Goal: Find contact information: Find contact information

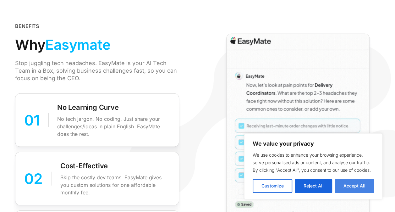
click at [353, 186] on button "Accept All" at bounding box center [354, 186] width 39 height 14
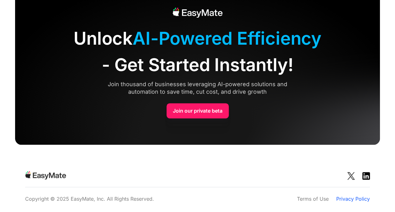
click at [347, 196] on link "Privacy Policy" at bounding box center [353, 199] width 34 height 8
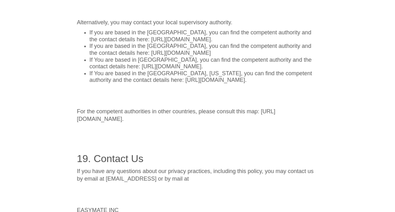
scroll to position [7294, 0]
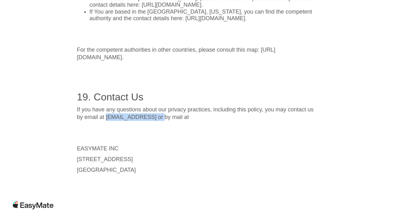
drag, startPoint x: 160, startPoint y: 81, endPoint x: 107, endPoint y: 83, distance: 53.2
click at [107, 106] on p "If you have any questions about our privacy practices, including this policy, y…" at bounding box center [197, 113] width 241 height 15
copy p "[EMAIL_ADDRESS]"
